Goal: Transaction & Acquisition: Download file/media

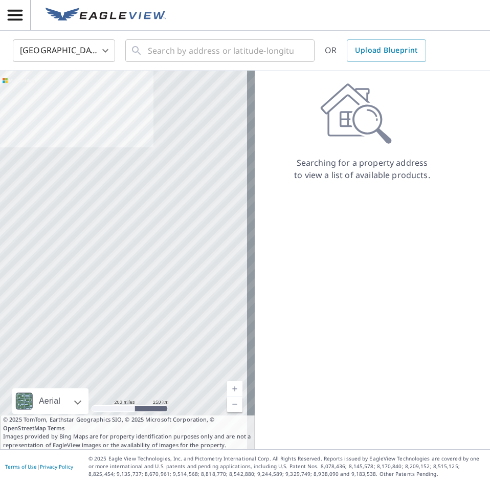
click at [14, 12] on icon "button" at bounding box center [15, 15] width 18 height 18
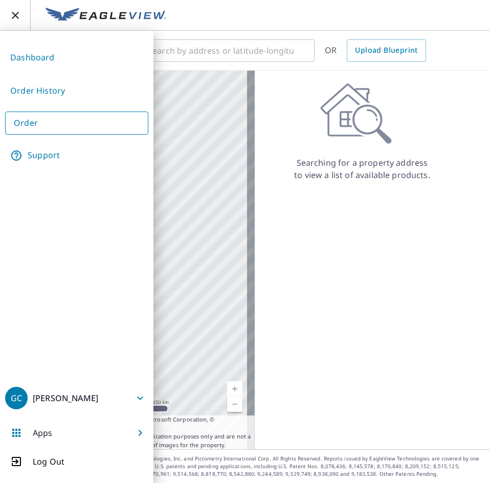
click at [70, 97] on link "Order History" at bounding box center [76, 90] width 143 height 25
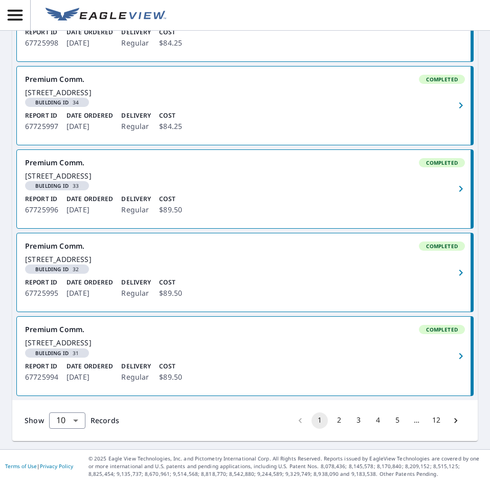
scroll to position [799, 0]
click at [72, 422] on body "GC GC Dashboard / Order History Order History ​ Search Download Excel 1-10 of 1…" at bounding box center [245, 241] width 490 height 483
click at [73, 461] on li "100" at bounding box center [67, 461] width 36 height 18
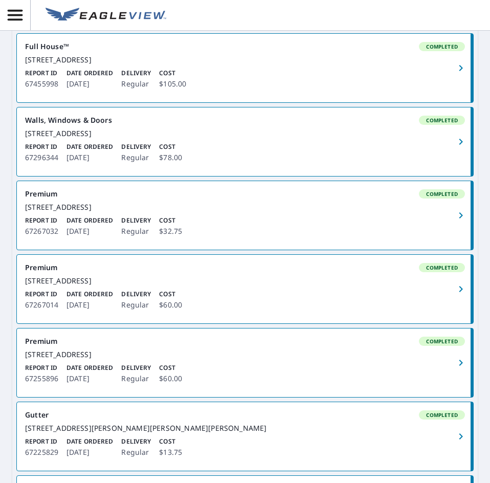
scroll to position [3563, 0]
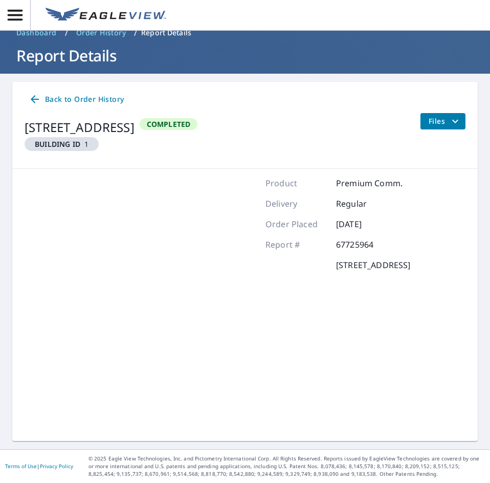
scroll to position [14, 0]
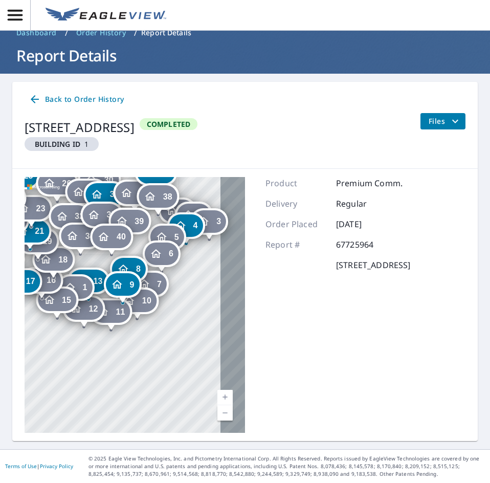
click at [188, 366] on div "1 [STREET_ADDRESS] 2 [STREET_ADDRESS] 3 [STREET_ADDRESS] 4 [STREET_ADDRESS] 5 […" at bounding box center [135, 305] width 221 height 256
click at [218, 416] on link "Current Level 17, Zoom Out" at bounding box center [225, 412] width 15 height 15
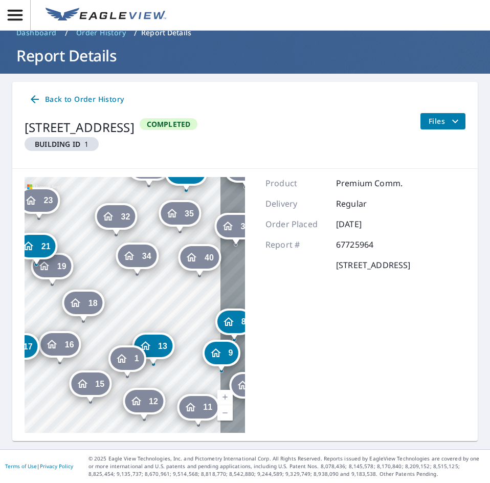
click at [130, 354] on div "1" at bounding box center [128, 359] width 34 height 23
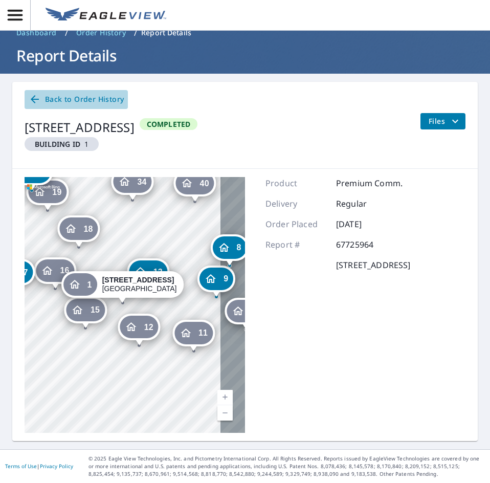
click at [27, 104] on link "Back to Order History" at bounding box center [76, 99] width 103 height 19
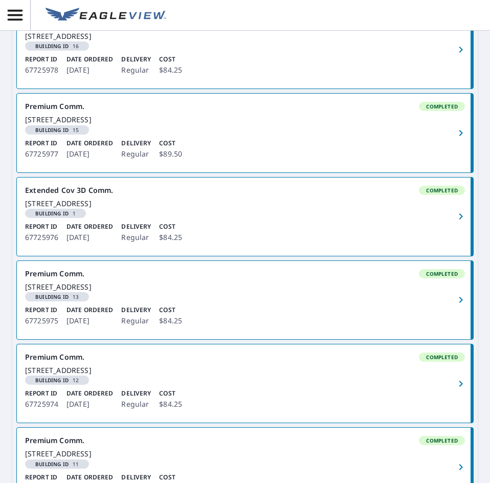
scroll to position [2471, 0]
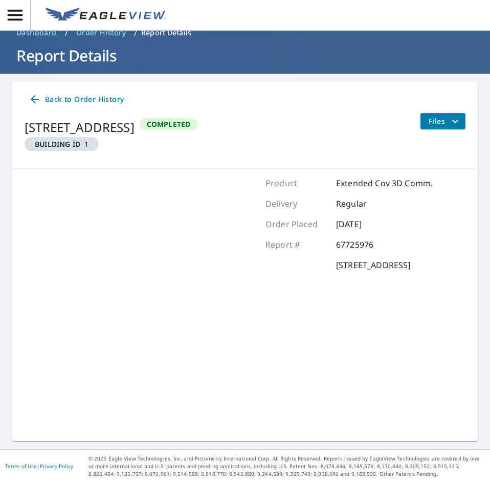
scroll to position [14, 0]
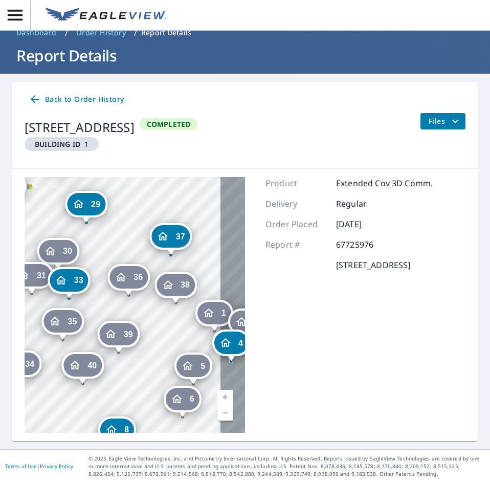
drag, startPoint x: 85, startPoint y: 292, endPoint x: -1, endPoint y: 341, distance: 99.0
click at [0, 341] on html "GC GC Dashboard / Order History / Report Details Report Details Back to Order H…" at bounding box center [245, 241] width 490 height 483
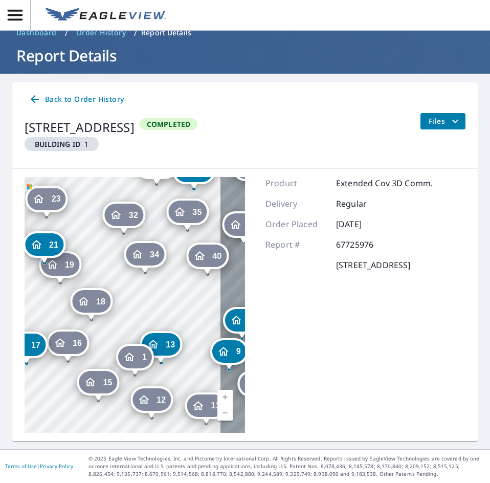
click at [149, 303] on div "1 [STREET_ADDRESS] 2 [STREET_ADDRESS] 3 [STREET_ADDRESS] 4 [STREET_ADDRESS] 5 […" at bounding box center [135, 305] width 221 height 256
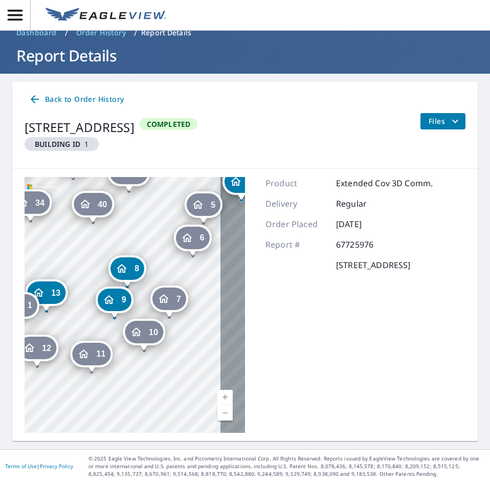
drag, startPoint x: 191, startPoint y: 322, endPoint x: 76, endPoint y: 271, distance: 125.8
click at [76, 271] on div "1 [STREET_ADDRESS] 2 [STREET_ADDRESS] 3 [STREET_ADDRESS] 4 [STREET_ADDRESS] 5 […" at bounding box center [135, 305] width 221 height 256
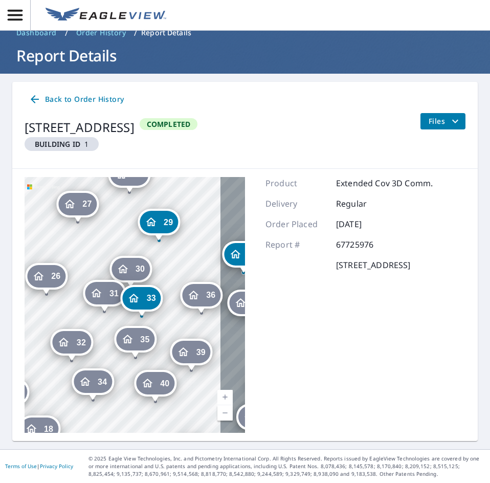
drag, startPoint x: 150, startPoint y: 214, endPoint x: 243, endPoint y: 450, distance: 254.2
click at [243, 450] on div "Dashboard / Order History / Report Details Report Details Back to Order History…" at bounding box center [245, 241] width 490 height 483
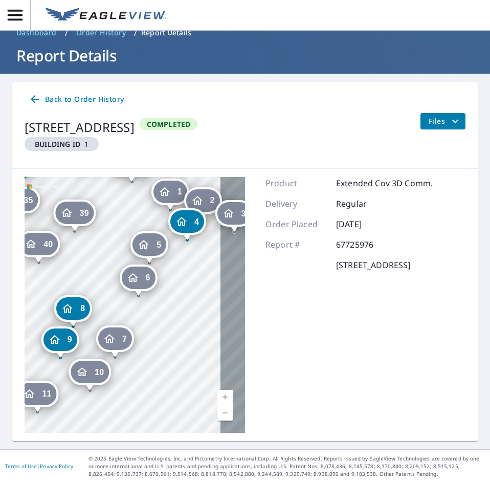
click at [96, 254] on div "1 [STREET_ADDRESS] 2 [STREET_ADDRESS] 3 [STREET_ADDRESS] 4 [STREET_ADDRESS] 5 […" at bounding box center [135, 305] width 221 height 256
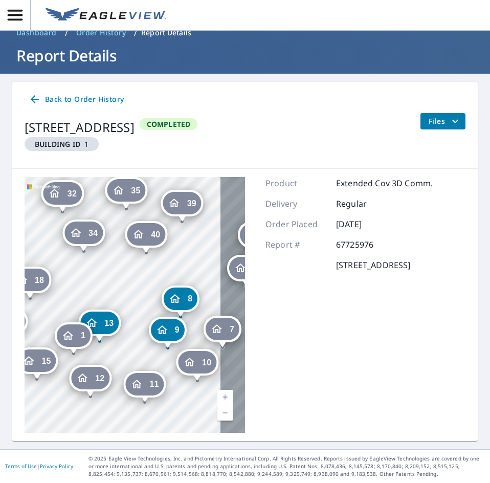
drag, startPoint x: 112, startPoint y: 287, endPoint x: 260, endPoint y: 291, distance: 148.5
click at [260, 291] on div "1 [STREET_ADDRESS] 2 [STREET_ADDRESS] 3 [STREET_ADDRESS] 4 [STREET_ADDRESS] 5 […" at bounding box center [245, 305] width 466 height 272
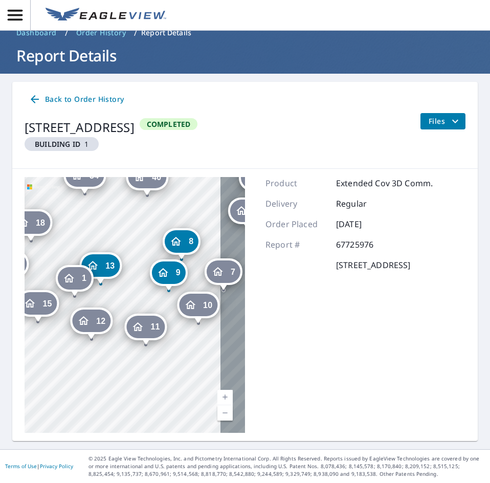
click at [269, 261] on p at bounding box center [296, 265] width 61 height 12
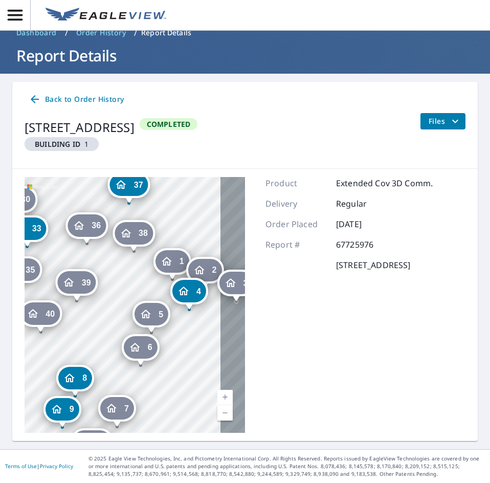
click at [114, 356] on div "1 [STREET_ADDRESS] 2 [STREET_ADDRESS] 3 [STREET_ADDRESS] 4 [STREET_ADDRESS] 5 […" at bounding box center [135, 305] width 221 height 256
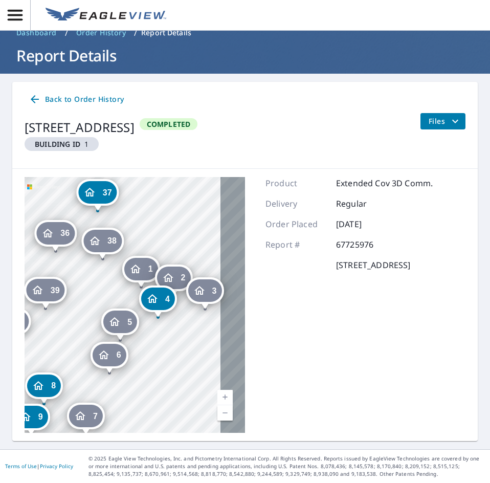
drag, startPoint x: 73, startPoint y: 343, endPoint x: -1, endPoint y: 400, distance: 92.7
click at [0, 400] on html "GC GC Dashboard / Order History / Report Details Report Details Back to Order H…" at bounding box center [245, 241] width 490 height 483
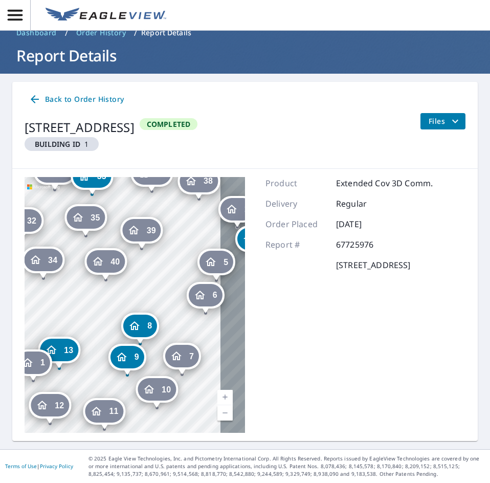
click at [138, 291] on div "1 [STREET_ADDRESS] 2 [STREET_ADDRESS] 3 [STREET_ADDRESS] 4 [STREET_ADDRESS] 5 […" at bounding box center [135, 305] width 221 height 256
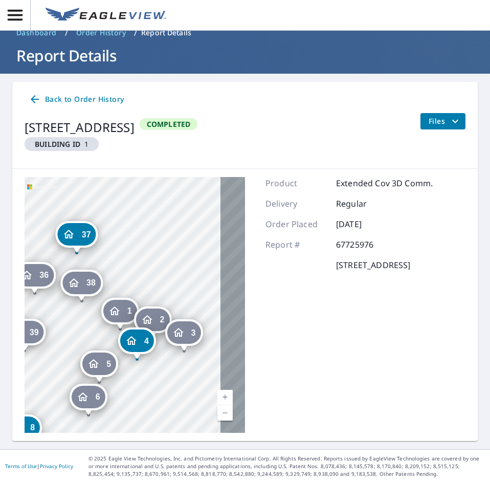
drag, startPoint x: 194, startPoint y: 228, endPoint x: 77, endPoint y: 330, distance: 155.3
click at [77, 330] on div "1 [STREET_ADDRESS] 2 [STREET_ADDRESS] 3 [STREET_ADDRESS] 4 [STREET_ADDRESS] 5 […" at bounding box center [135, 305] width 221 height 256
click at [109, 309] on icon "Dropped pin, building 1, Residential property, 908 Orchardglow Close Fairfield,…" at bounding box center [115, 311] width 12 height 12
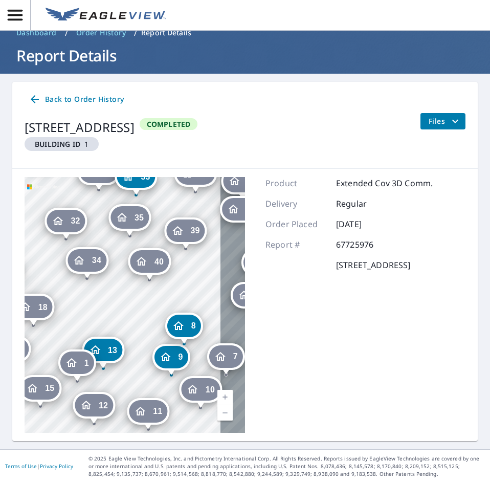
drag, startPoint x: 38, startPoint y: 325, endPoint x: 257, endPoint y: 225, distance: 240.7
click at [257, 225] on div "9 [STREET_ADDRESS] 2 [STREET_ADDRESS] 3 [STREET_ADDRESS] 4 [STREET_ADDRESS] 5 […" at bounding box center [245, 305] width 466 height 272
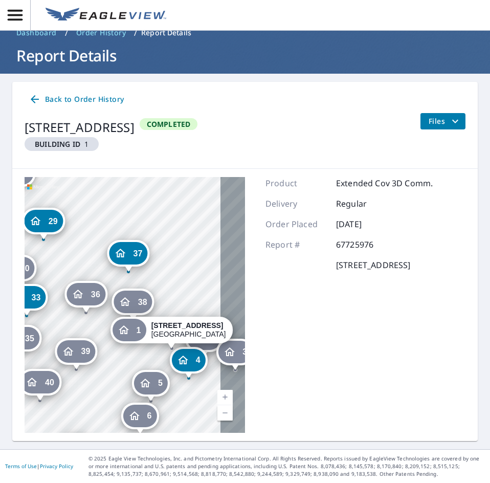
click at [87, 370] on div "9 [STREET_ADDRESS] 2 [STREET_ADDRESS] 3 [STREET_ADDRESS] 4 [STREET_ADDRESS] 5 […" at bounding box center [135, 305] width 221 height 256
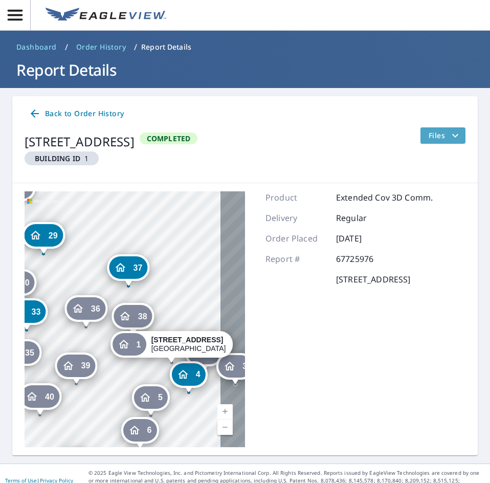
click at [429, 131] on span "Files" at bounding box center [445, 136] width 33 height 12
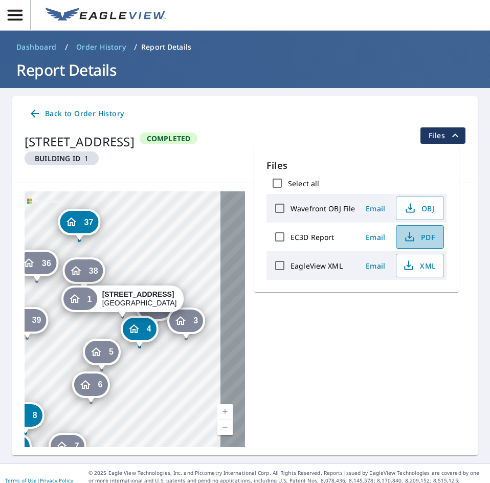
click at [433, 237] on span "PDF" at bounding box center [419, 237] width 33 height 12
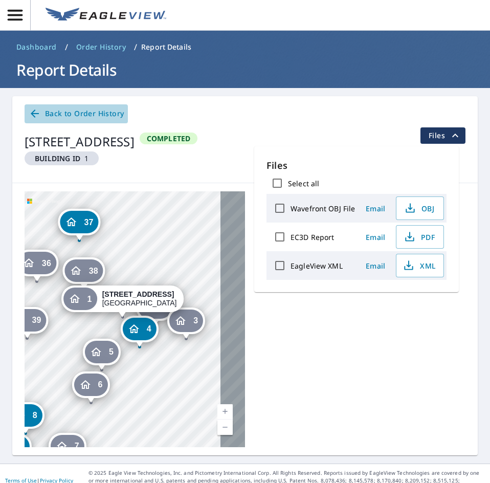
click at [29, 111] on icon at bounding box center [35, 113] width 12 height 12
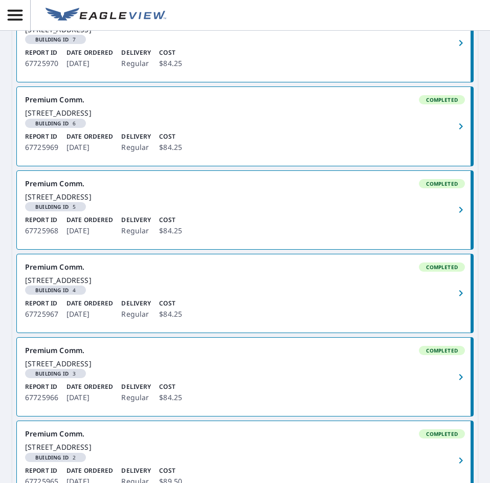
scroll to position [3351, 0]
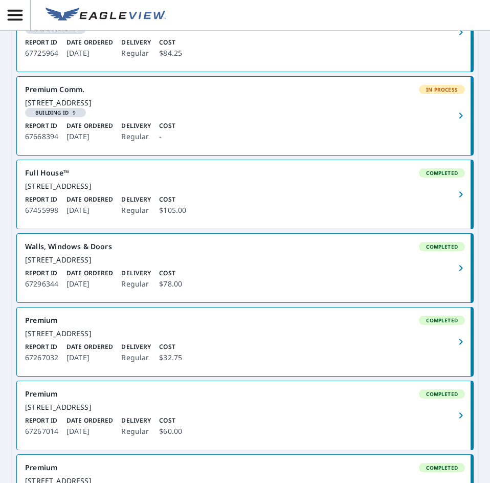
click at [83, 72] on link "Premium Comm. Completed [STREET_ADDRESS] Building ID 1 Report ID 67725964 Date …" at bounding box center [245, 32] width 457 height 78
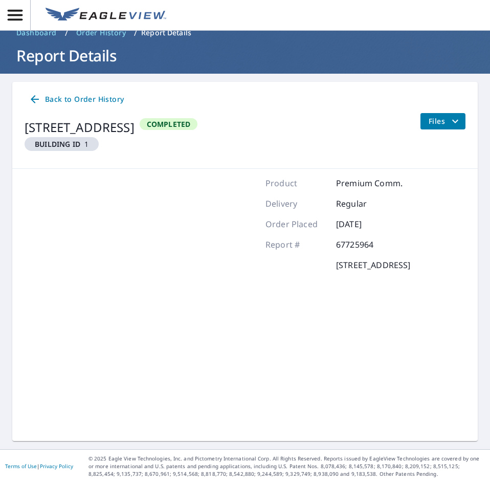
scroll to position [14, 0]
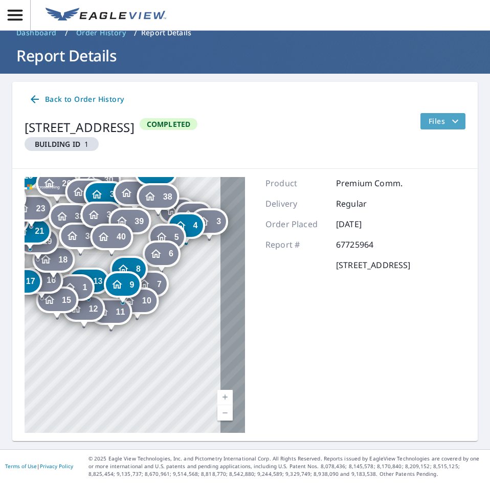
click at [430, 117] on span "Files" at bounding box center [445, 121] width 33 height 12
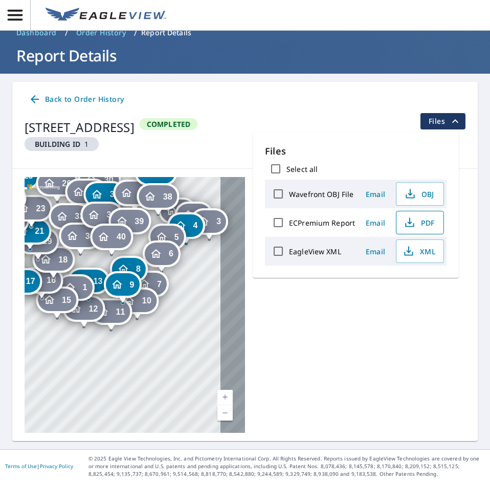
click at [403, 230] on button "PDF" at bounding box center [420, 223] width 48 height 24
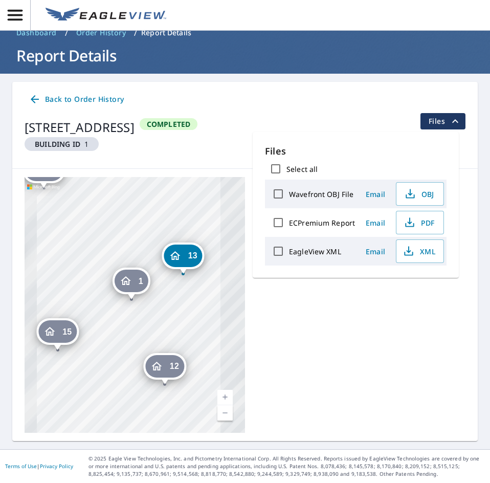
drag, startPoint x: 90, startPoint y: 290, endPoint x: 262, endPoint y: 294, distance: 172.0
click at [262, 294] on div "1 [STREET_ADDRESS] 2 [STREET_ADDRESS] 3 [STREET_ADDRESS] 4 [STREET_ADDRESS] 5 […" at bounding box center [245, 305] width 466 height 272
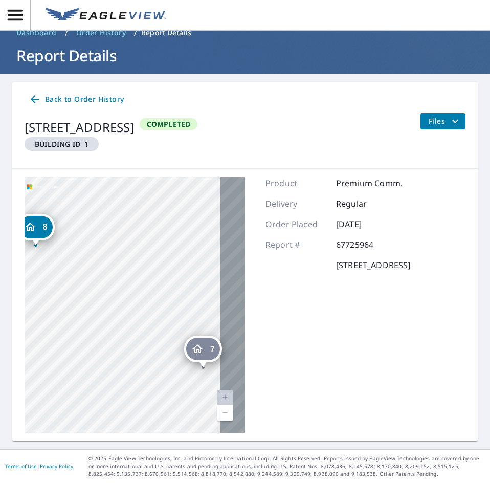
click at [174, 291] on div "1 [STREET_ADDRESS] 2 [STREET_ADDRESS] 3 [STREET_ADDRESS] 4 [STREET_ADDRESS] 5 […" at bounding box center [135, 305] width 221 height 256
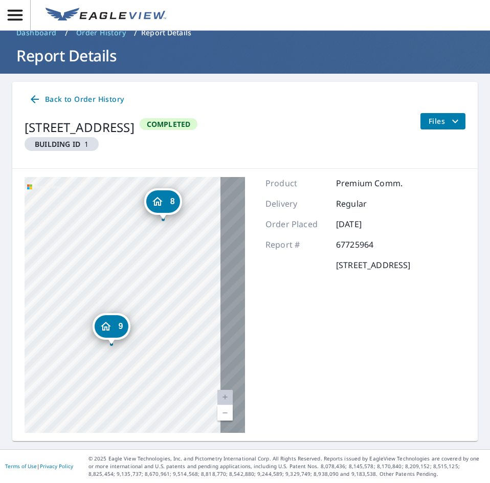
drag, startPoint x: 105, startPoint y: 301, endPoint x: 286, endPoint y: 349, distance: 186.2
click at [286, 349] on div "1 [STREET_ADDRESS] 2 [STREET_ADDRESS] 3 [STREET_ADDRESS] 4 [STREET_ADDRESS] 5 […" at bounding box center [245, 305] width 466 height 272
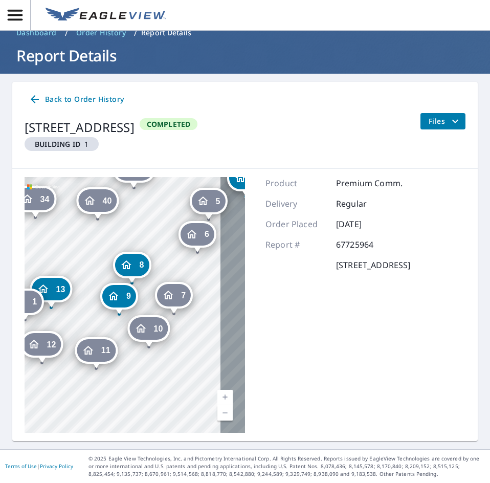
click at [146, 302] on div "1 [STREET_ADDRESS] 2 [STREET_ADDRESS] 3 [STREET_ADDRESS] 4 [STREET_ADDRESS] 5 […" at bounding box center [135, 305] width 221 height 256
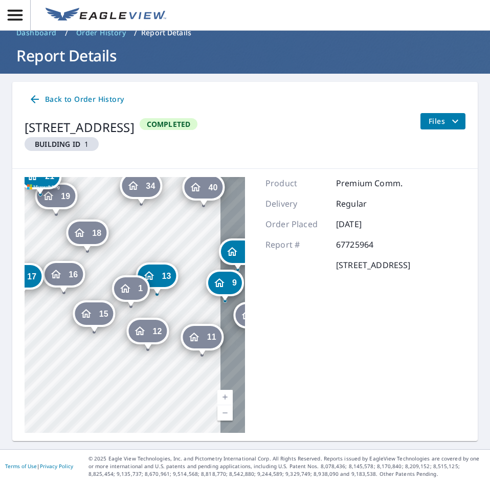
drag, startPoint x: 77, startPoint y: 313, endPoint x: 183, endPoint y: 300, distance: 106.8
click at [183, 300] on div "1 [STREET_ADDRESS] 2 [STREET_ADDRESS] 3 [STREET_ADDRESS] 4 [STREET_ADDRESS] 5 […" at bounding box center [135, 305] width 221 height 256
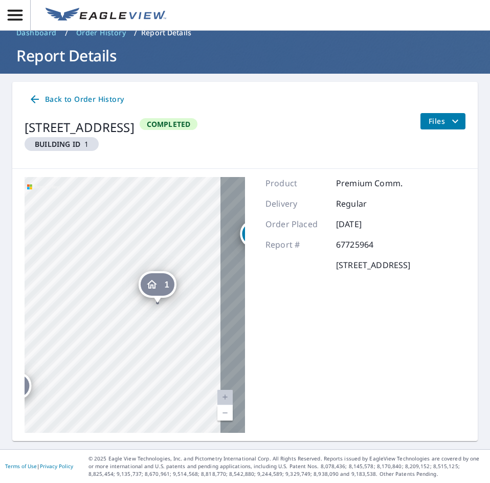
drag, startPoint x: 159, startPoint y: 279, endPoint x: 254, endPoint y: 353, distance: 120.7
click at [266, 353] on div "Product Premium Comm. Delivery Regular Order Placed [DATE] Report # 67725964 [S…" at bounding box center [338, 305] width 145 height 256
